Goal: Navigation & Orientation: Find specific page/section

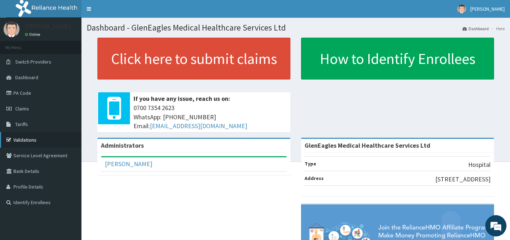
click at [25, 140] on link "Validations" at bounding box center [41, 140] width 82 height 16
